Goal: Communication & Community: Answer question/provide support

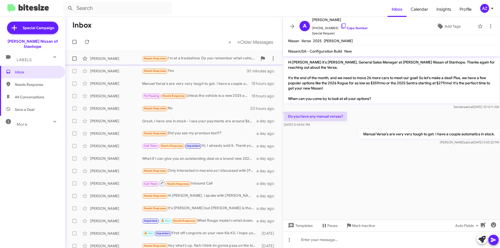
click at [116, 57] on div "[PERSON_NAME]" at bounding box center [116, 58] width 52 height 5
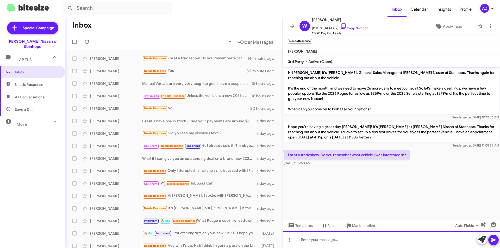
click at [329, 244] on div at bounding box center [391, 240] width 217 height 17
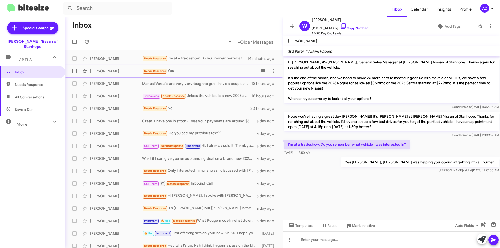
click at [131, 70] on div "[PERSON_NAME]" at bounding box center [116, 71] width 52 height 5
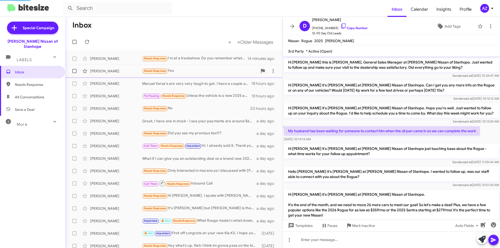
scroll to position [70, 0]
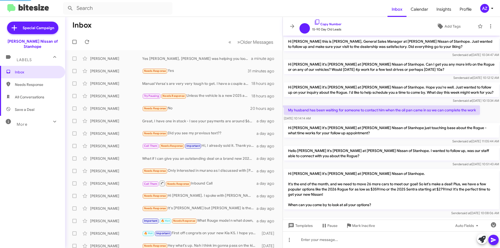
scroll to position [49, 0]
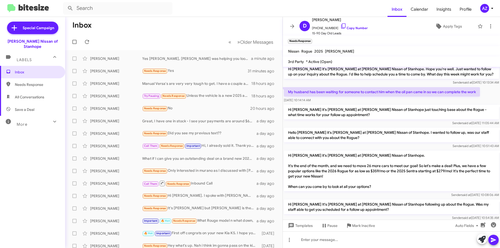
click at [26, 95] on span "All Conversations" at bounding box center [29, 97] width 29 height 5
type input "in:all-conversations"
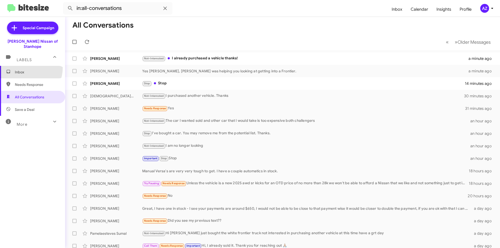
click at [22, 66] on span "Inbox" at bounding box center [32, 72] width 65 height 13
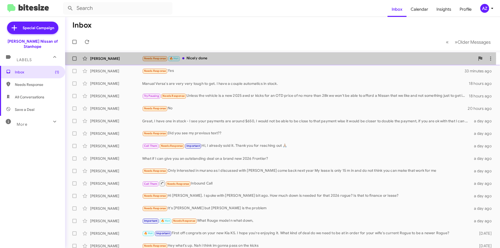
click at [119, 59] on div "[PERSON_NAME]" at bounding box center [116, 58] width 52 height 5
